Goal: Information Seeking & Learning: Learn about a topic

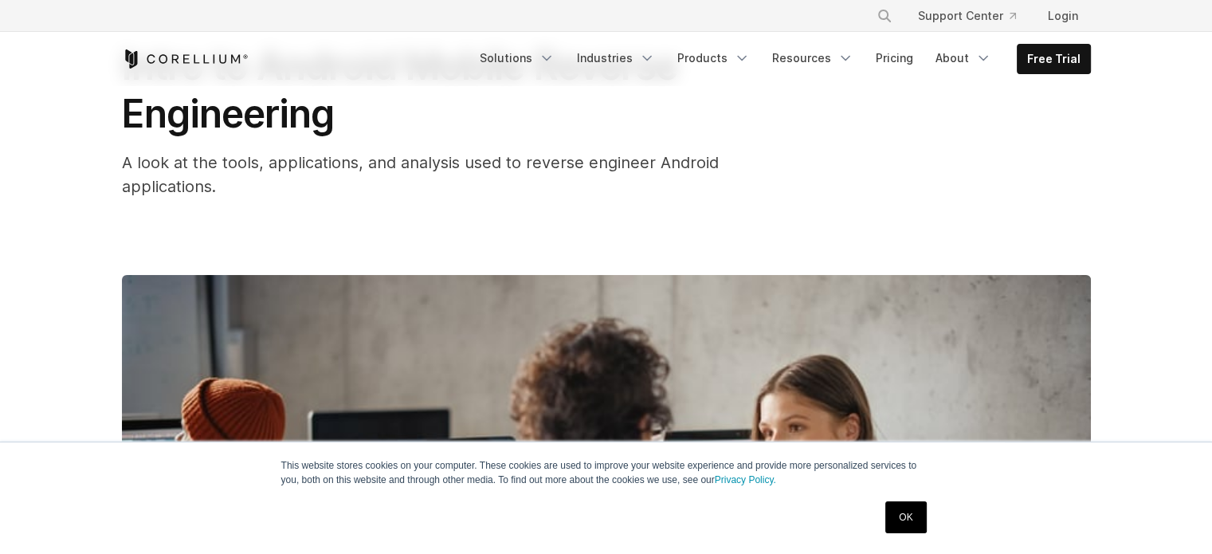
scroll to position [159, 0]
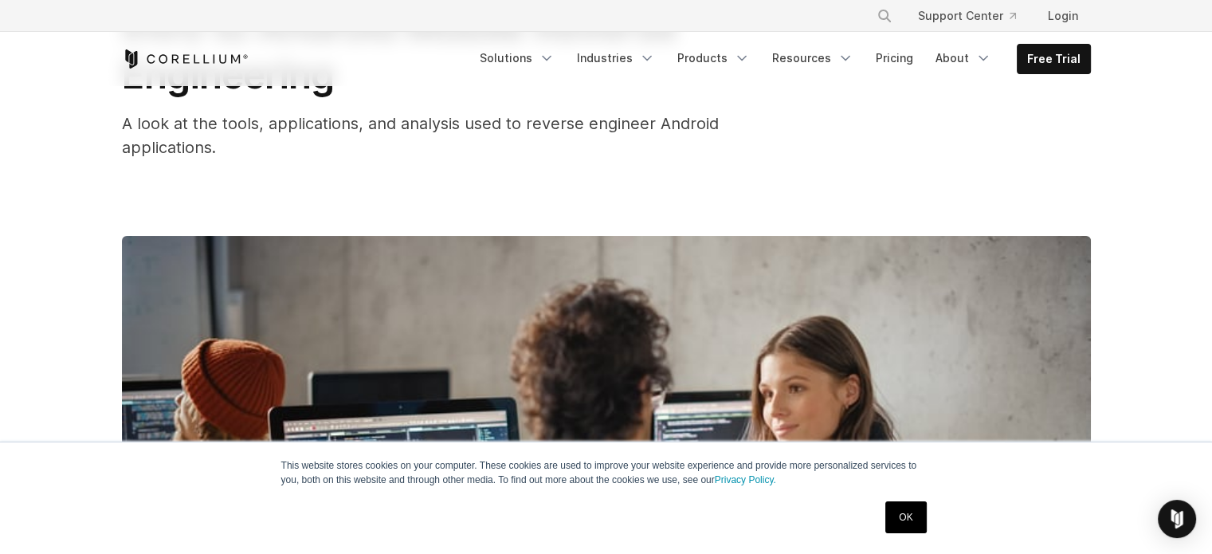
click at [908, 527] on link "OK" at bounding box center [905, 517] width 41 height 32
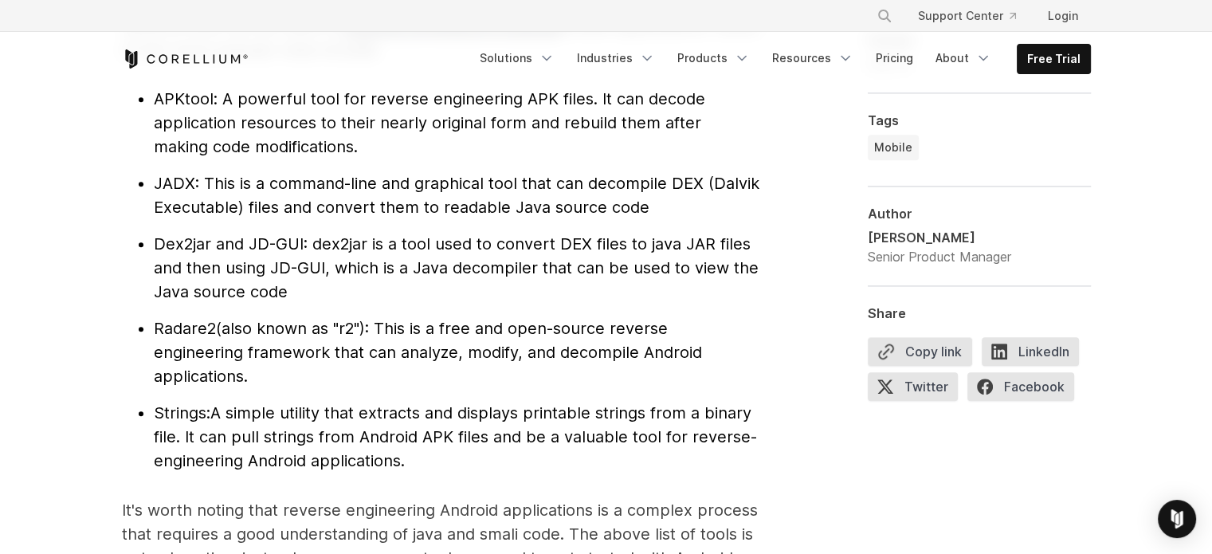
scroll to position [1833, 0]
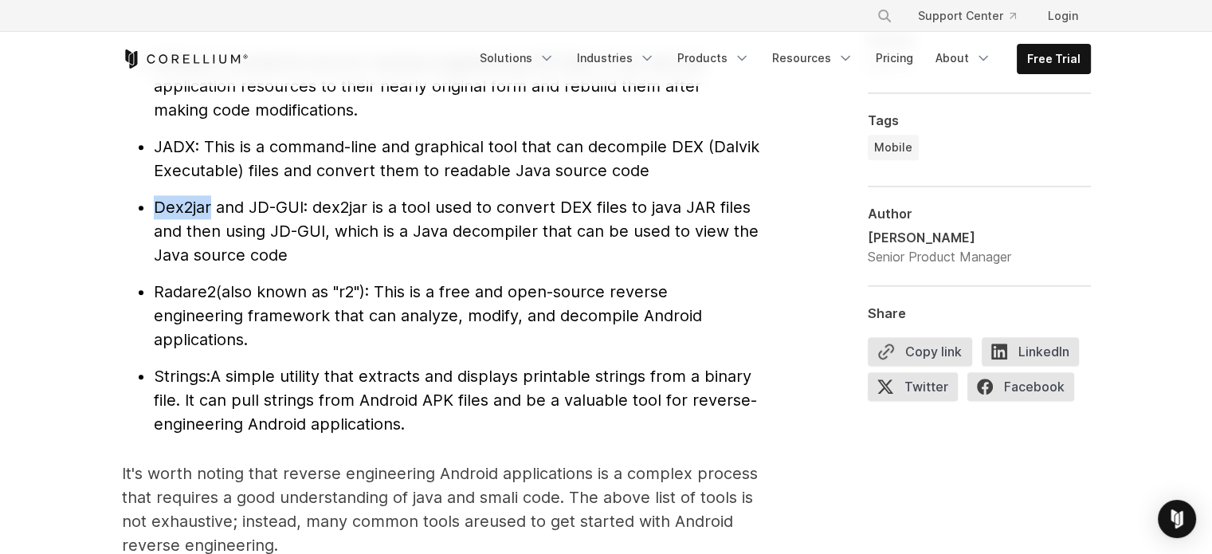
drag, startPoint x: 155, startPoint y: 203, endPoint x: 212, endPoint y: 204, distance: 56.6
click at [212, 204] on span "Dex2jar and JD-GUI" at bounding box center [229, 207] width 150 height 19
drag, startPoint x: 153, startPoint y: 289, endPoint x: 214, endPoint y: 281, distance: 61.9
click at [214, 281] on li "Radare2 (also known as "r2"): This is a free and open-source reverse engineerin…" at bounding box center [457, 316] width 606 height 72
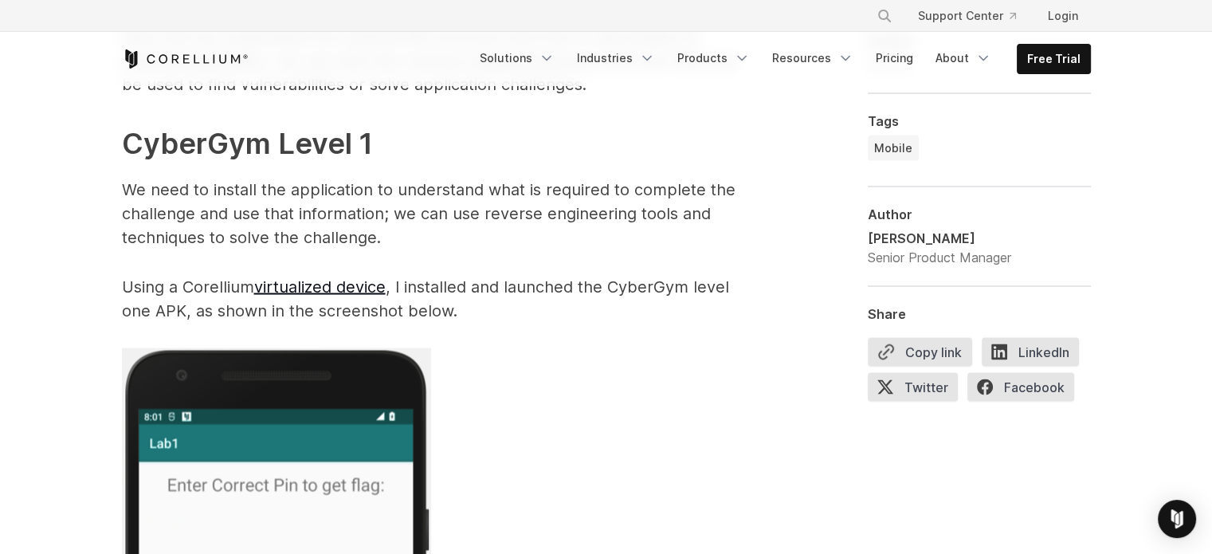
scroll to position [3107, 0]
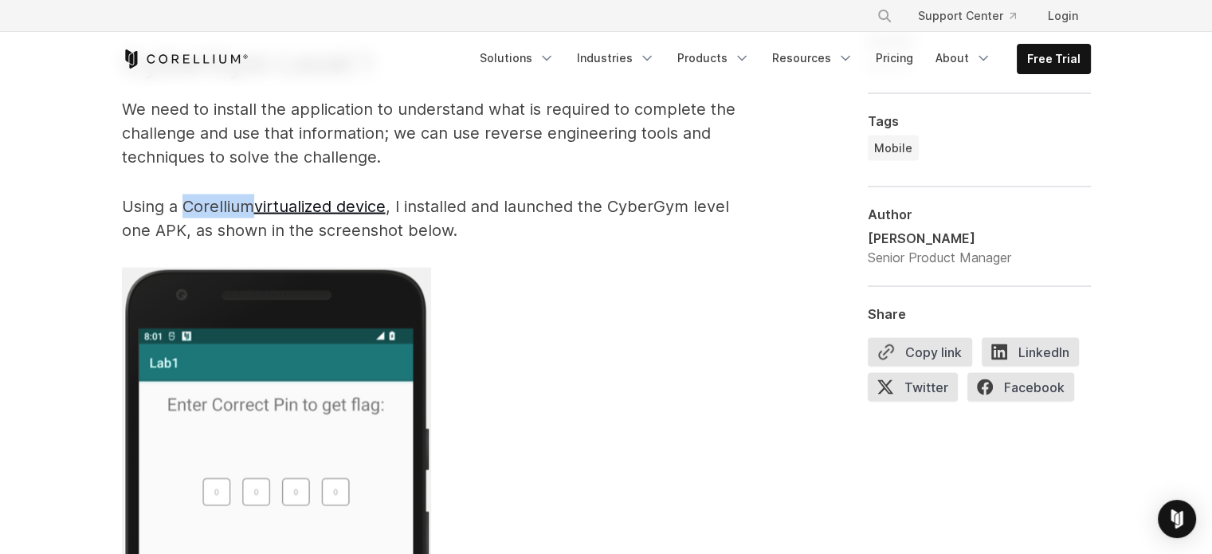
drag, startPoint x: 181, startPoint y: 206, endPoint x: 246, endPoint y: 202, distance: 65.5
click at [246, 202] on p "Using a Corellium virtualized device , I installed and launched the CyberGym le…" at bounding box center [440, 218] width 637 height 48
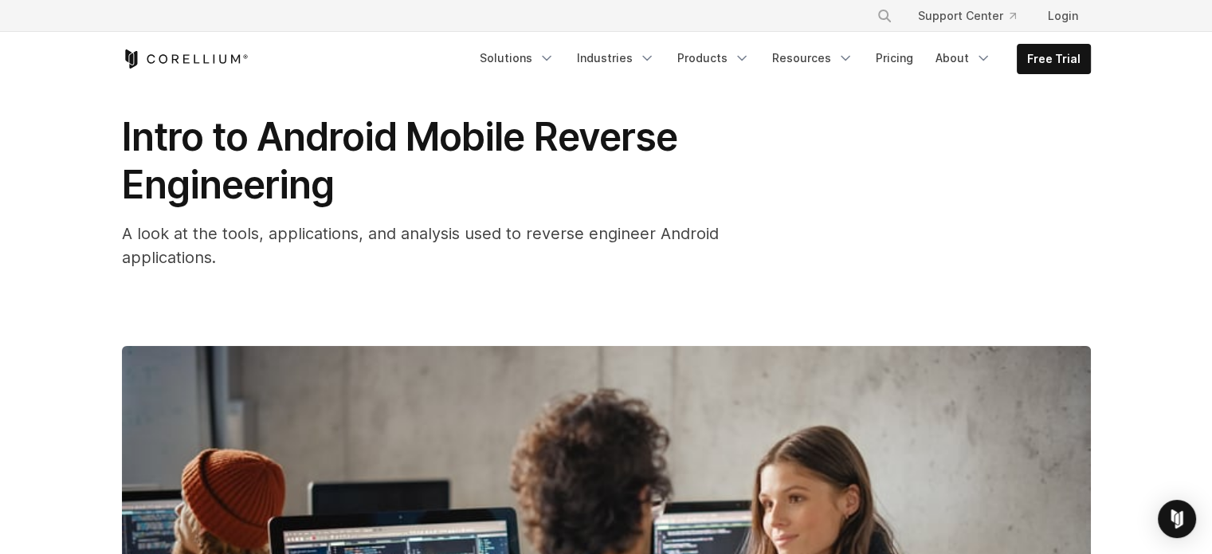
scroll to position [0, 0]
